Goal: Task Accomplishment & Management: Use online tool/utility

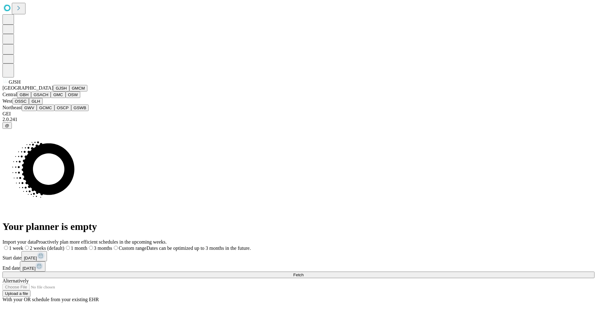
click at [53, 91] on button "GJSH" at bounding box center [61, 88] width 16 height 7
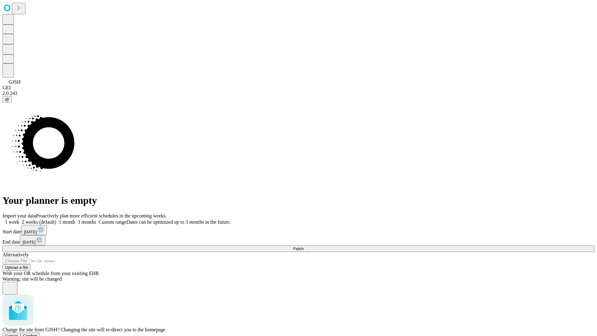
click at [38, 334] on span "Confirm" at bounding box center [30, 336] width 15 height 5
click at [75, 219] on label "1 month" at bounding box center [65, 221] width 19 height 5
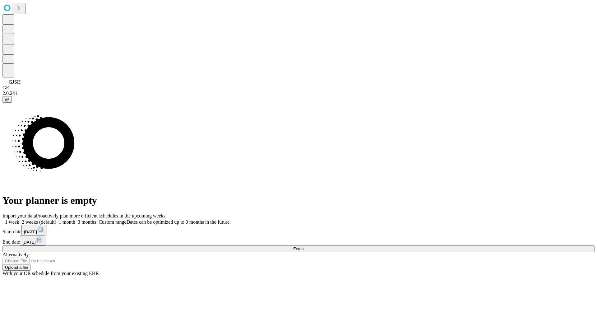
click at [304, 246] on span "Fetch" at bounding box center [298, 248] width 10 height 5
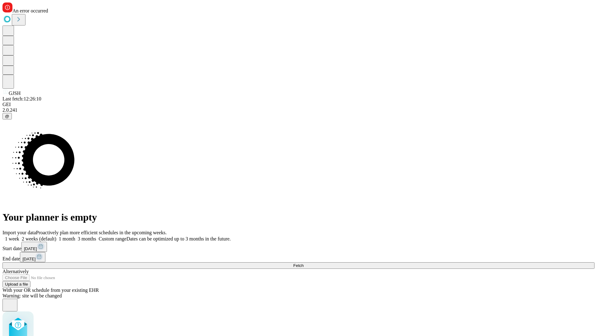
click at [75, 236] on label "1 month" at bounding box center [65, 238] width 19 height 5
click at [304, 263] on span "Fetch" at bounding box center [298, 265] width 10 height 5
click at [75, 236] on label "1 month" at bounding box center [65, 238] width 19 height 5
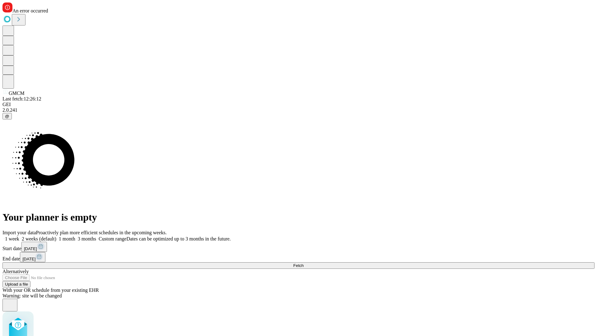
click at [304, 263] on span "Fetch" at bounding box center [298, 265] width 10 height 5
click at [75, 236] on label "1 month" at bounding box center [65, 238] width 19 height 5
click at [304, 263] on span "Fetch" at bounding box center [298, 265] width 10 height 5
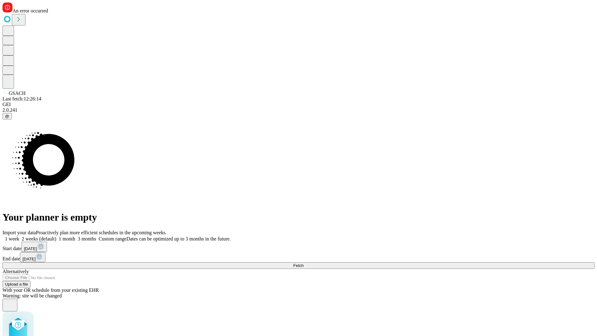
click at [75, 236] on label "1 month" at bounding box center [65, 238] width 19 height 5
click at [304, 263] on span "Fetch" at bounding box center [298, 265] width 10 height 5
click at [75, 236] on label "1 month" at bounding box center [65, 238] width 19 height 5
click at [304, 263] on span "Fetch" at bounding box center [298, 265] width 10 height 5
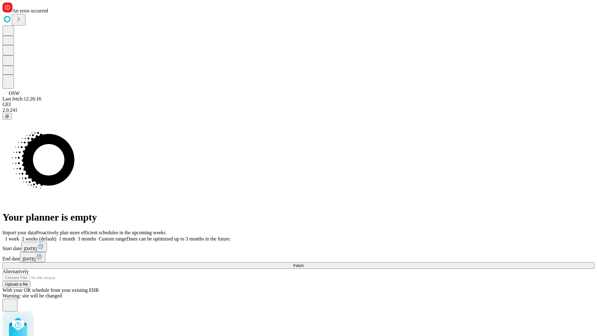
click at [75, 236] on label "1 month" at bounding box center [65, 238] width 19 height 5
click at [304, 263] on span "Fetch" at bounding box center [298, 265] width 10 height 5
click at [75, 236] on label "1 month" at bounding box center [65, 238] width 19 height 5
click at [304, 263] on span "Fetch" at bounding box center [298, 265] width 10 height 5
